Goal: Find specific page/section: Find specific page/section

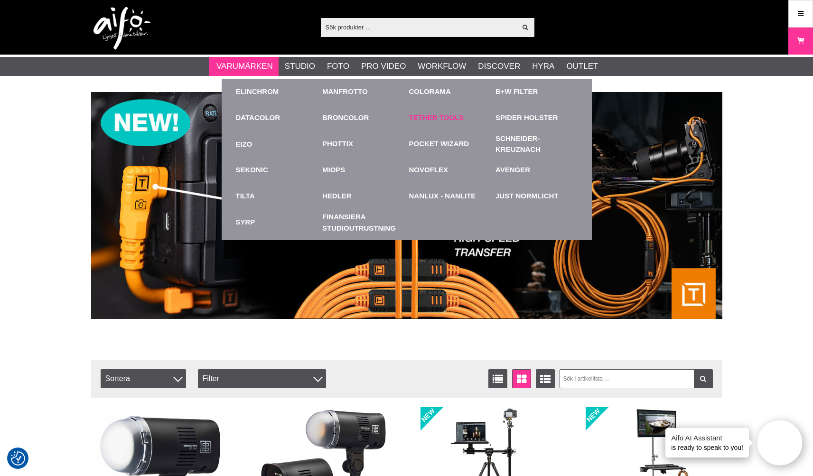
click at [440, 118] on link "Tether Tools" at bounding box center [436, 118] width 55 height 11
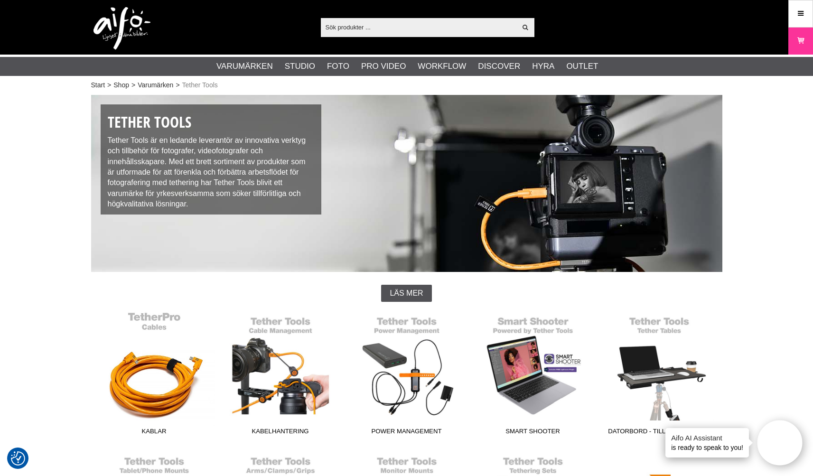
click at [152, 319] on link "Kablar" at bounding box center [154, 376] width 126 height 128
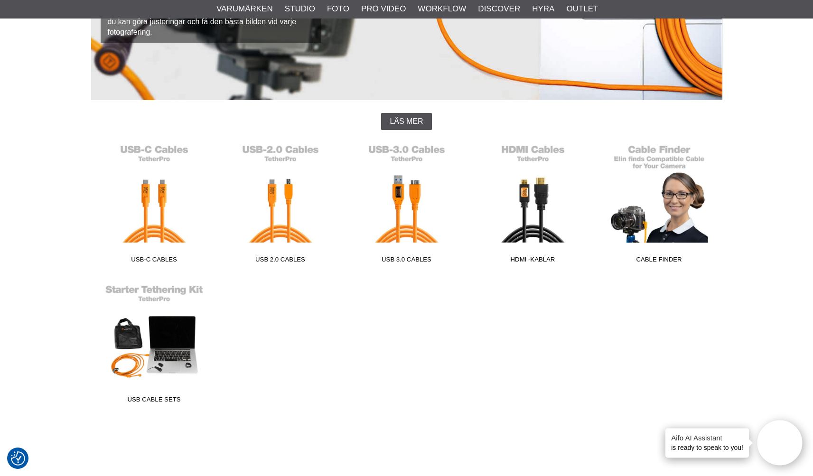
scroll to position [185, 0]
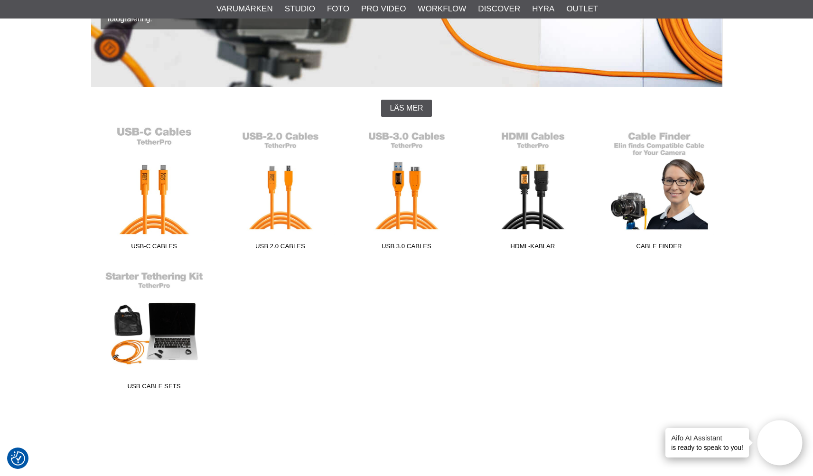
click at [151, 133] on link "USB-C Cables" at bounding box center [154, 190] width 126 height 128
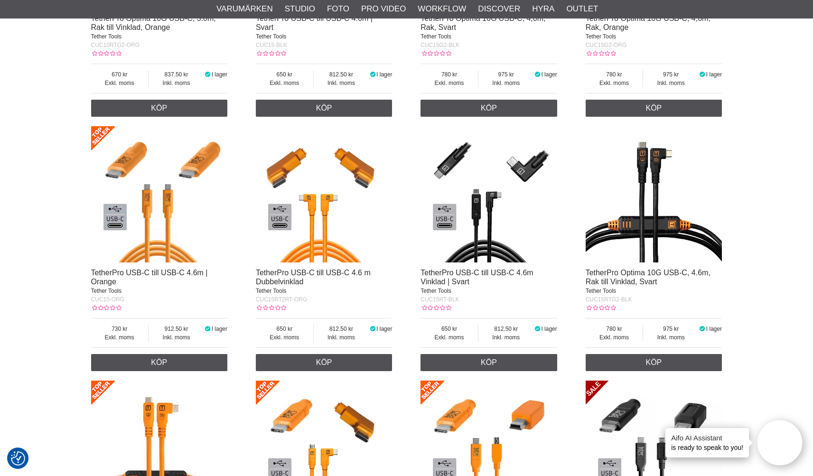
scroll to position [1276, 0]
